Goal: Task Accomplishment & Management: Use online tool/utility

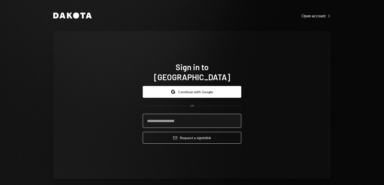
click at [179, 114] on input "email" at bounding box center [192, 121] width 99 height 14
type input "**********"
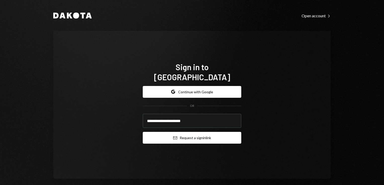
click at [202, 133] on button "Email Request a sign in link" at bounding box center [192, 138] width 99 height 12
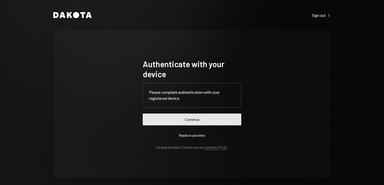
click at [220, 124] on button "Continue" at bounding box center [192, 120] width 99 height 12
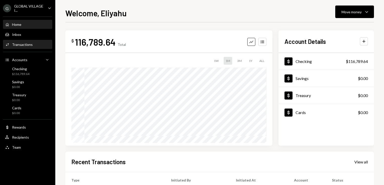
click at [20, 42] on div "Activities Transactions" at bounding box center [19, 44] width 28 height 5
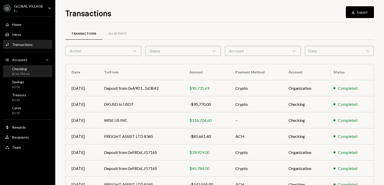
click at [24, 74] on div "$116,789.64" at bounding box center [20, 74] width 17 height 4
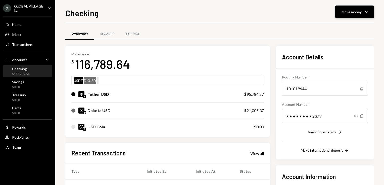
click at [363, 11] on div "Move money Caret Down" at bounding box center [355, 12] width 26 height 6
click at [336, 28] on div "Send" at bounding box center [350, 26] width 37 height 5
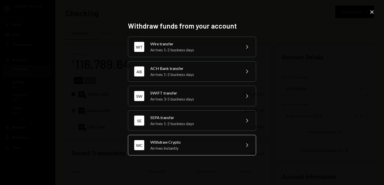
click at [173, 148] on div "Arrives instantly" at bounding box center [193, 149] width 87 height 6
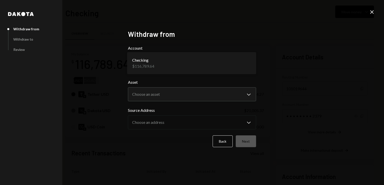
click at [211, 61] on body "G GLOBAL VILLAGE I... Caret Down Home Home Inbox Inbox Activities Transactions …" at bounding box center [192, 92] width 384 height 185
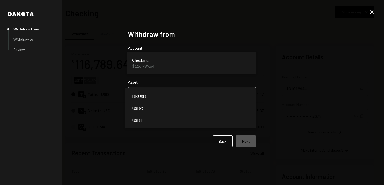
click at [178, 96] on body "G GLOBAL VILLAGE I... Caret Down Home Home Inbox Inbox Activities Transactions …" at bounding box center [192, 92] width 384 height 185
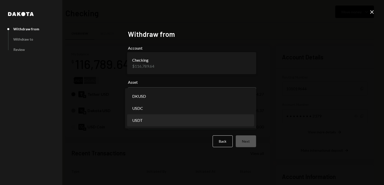
select select "****"
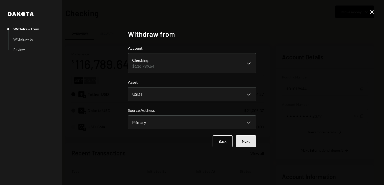
click at [244, 138] on button "Next" at bounding box center [246, 142] width 20 height 12
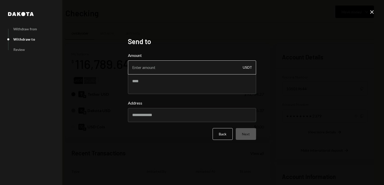
click at [139, 63] on input "Amount" at bounding box center [192, 68] width 128 height 14
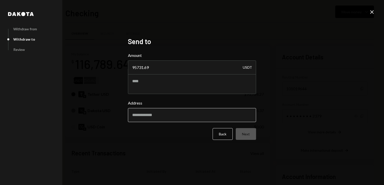
type input "95731.69"
click at [148, 118] on input "Address" at bounding box center [192, 115] width 128 height 14
click at [133, 114] on input "Address" at bounding box center [192, 115] width 128 height 14
paste input "**********"
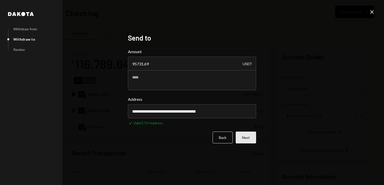
type input "**********"
click at [243, 138] on button "Next" at bounding box center [246, 138] width 20 height 12
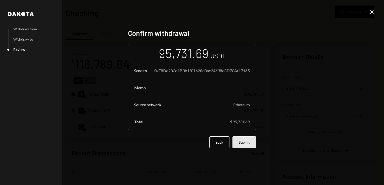
click at [245, 146] on button "Submit" at bounding box center [244, 143] width 24 height 12
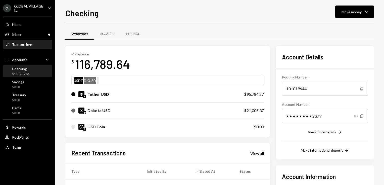
click at [28, 46] on div "Transactions" at bounding box center [22, 44] width 21 height 4
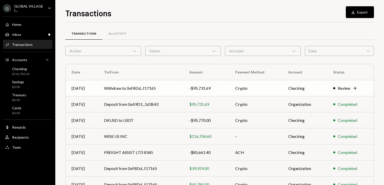
click at [330, 87] on td "Review Right Arrow" at bounding box center [350, 88] width 46 height 16
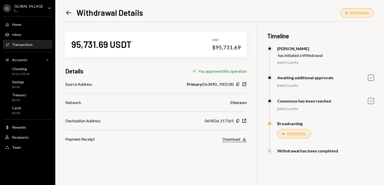
click at [230, 138] on div "Download" at bounding box center [231, 139] width 18 height 5
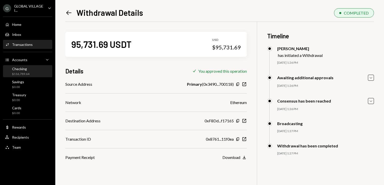
click at [22, 69] on div "Checking" at bounding box center [20, 69] width 17 height 4
